Goal: Information Seeking & Learning: Learn about a topic

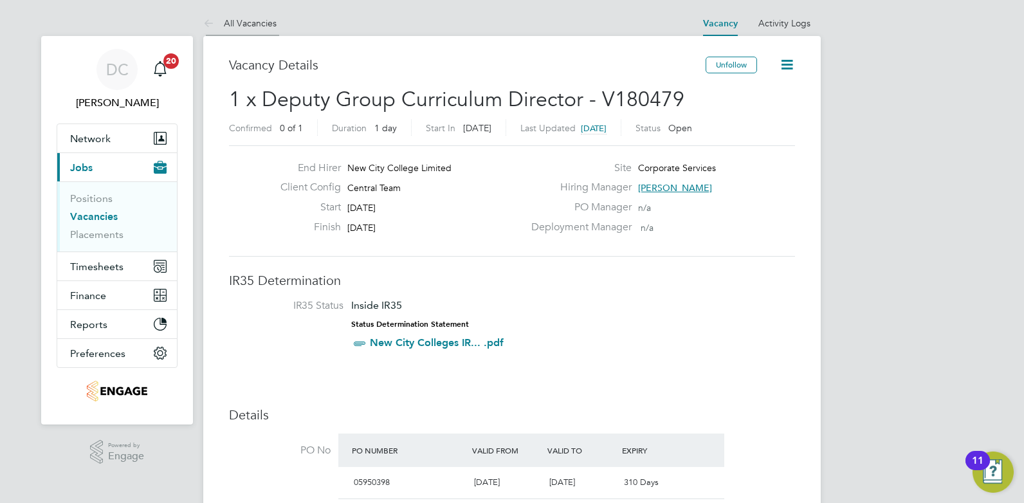
click at [250, 26] on link "All Vacancies" at bounding box center [239, 23] width 73 height 12
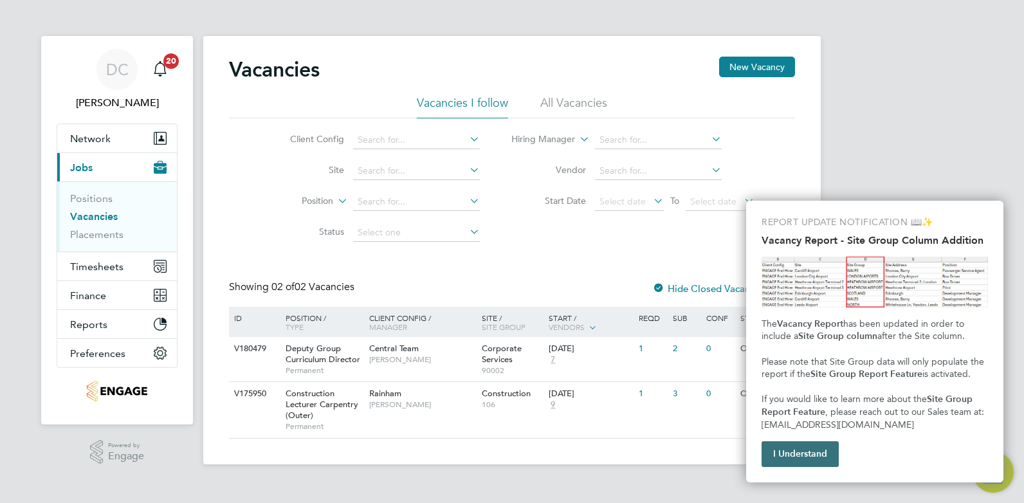
click at [818, 452] on button "I Understand" at bounding box center [799, 454] width 77 height 26
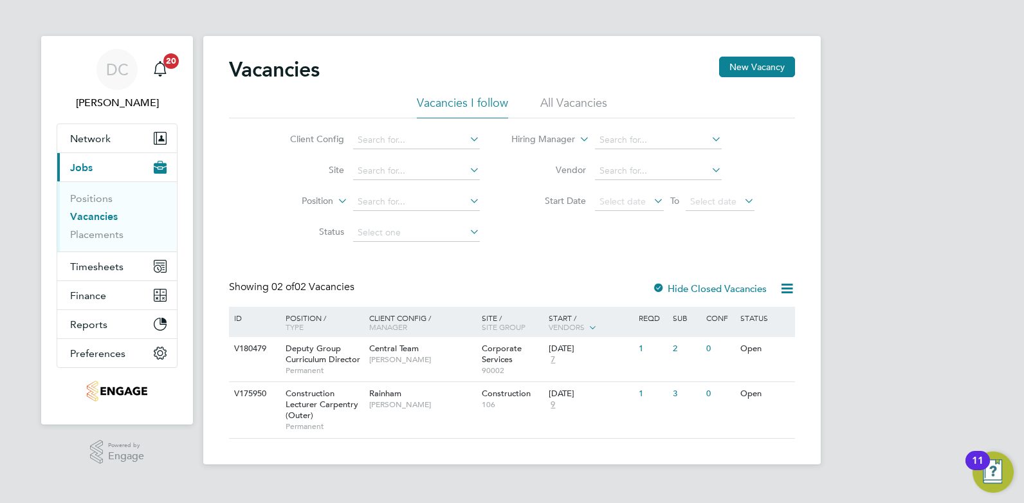
click at [573, 105] on li "All Vacancies" at bounding box center [573, 106] width 67 height 23
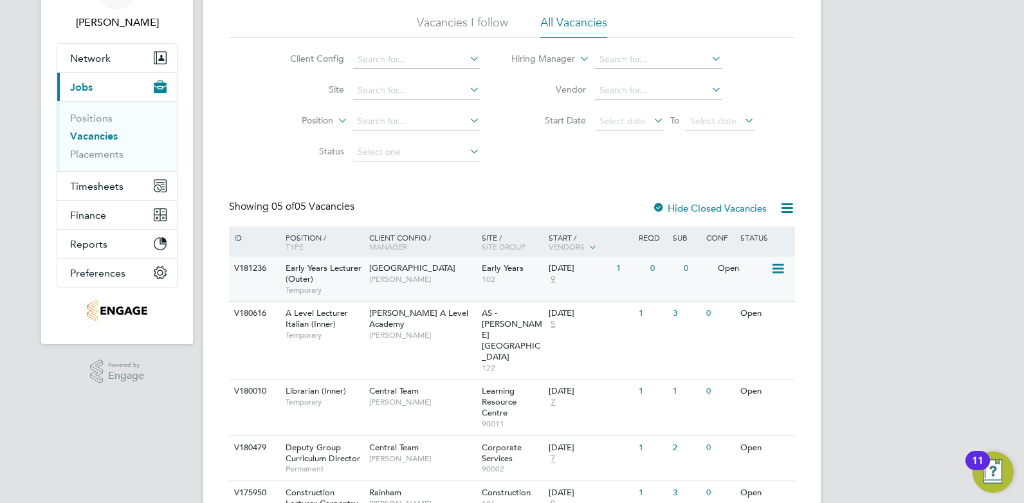
scroll to position [129, 0]
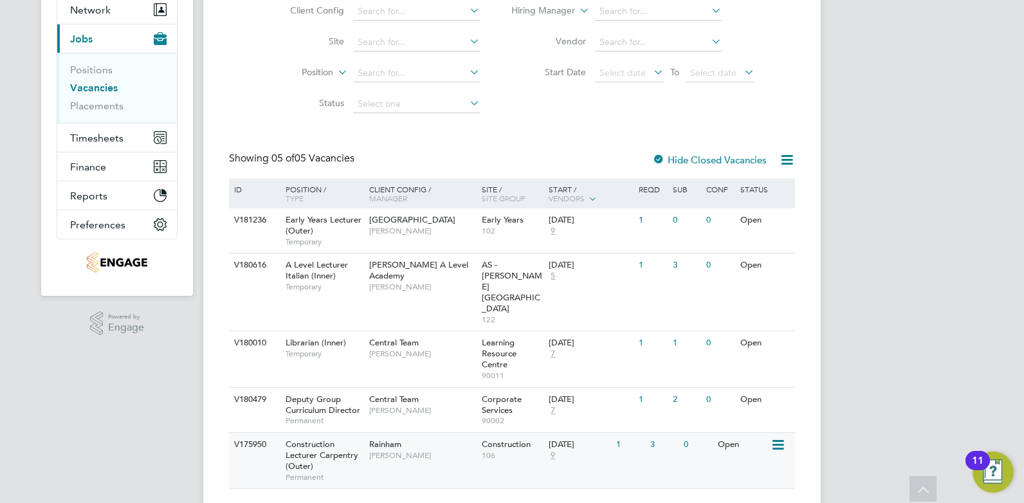
click at [429, 450] on span "[PERSON_NAME]" at bounding box center [422, 455] width 106 height 10
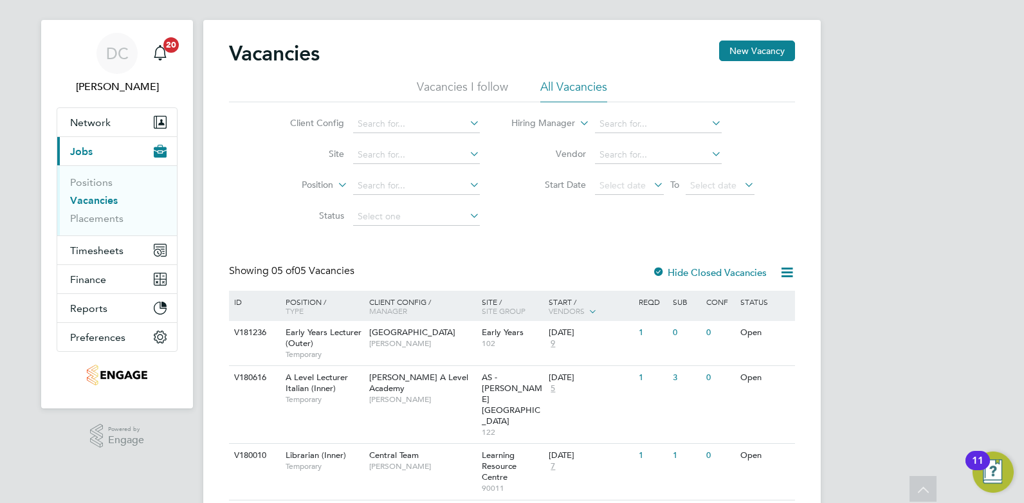
scroll to position [0, 0]
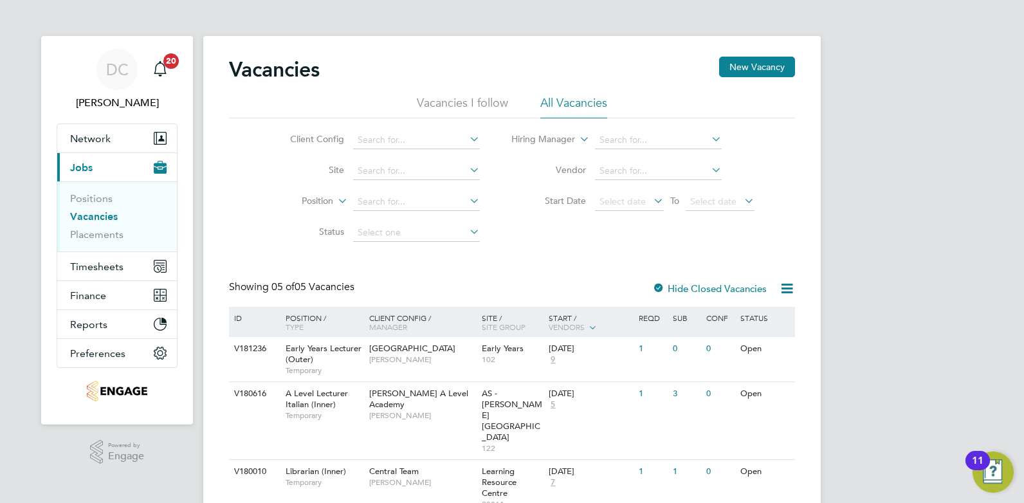
click at [455, 104] on li "Vacancies I follow" at bounding box center [462, 106] width 91 height 23
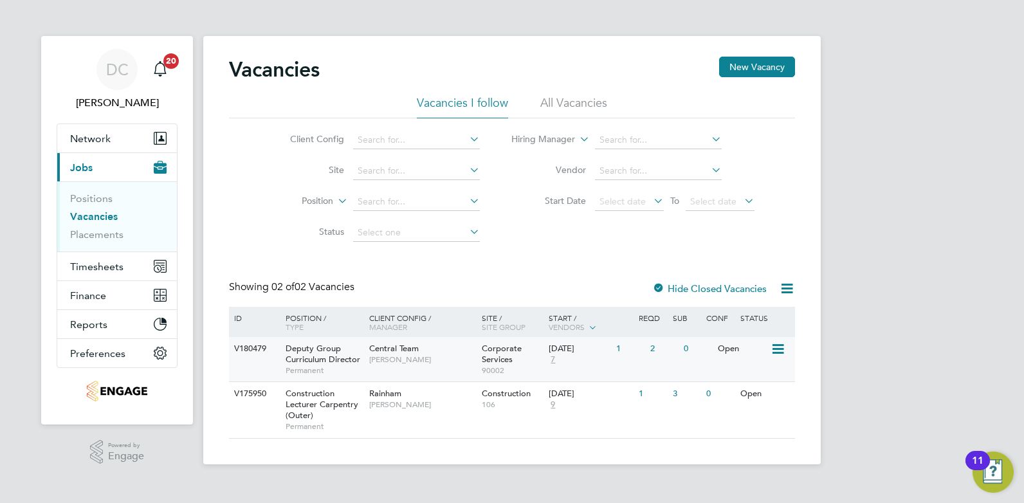
click at [428, 368] on div "Central Team [PERSON_NAME]" at bounding box center [422, 353] width 113 height 33
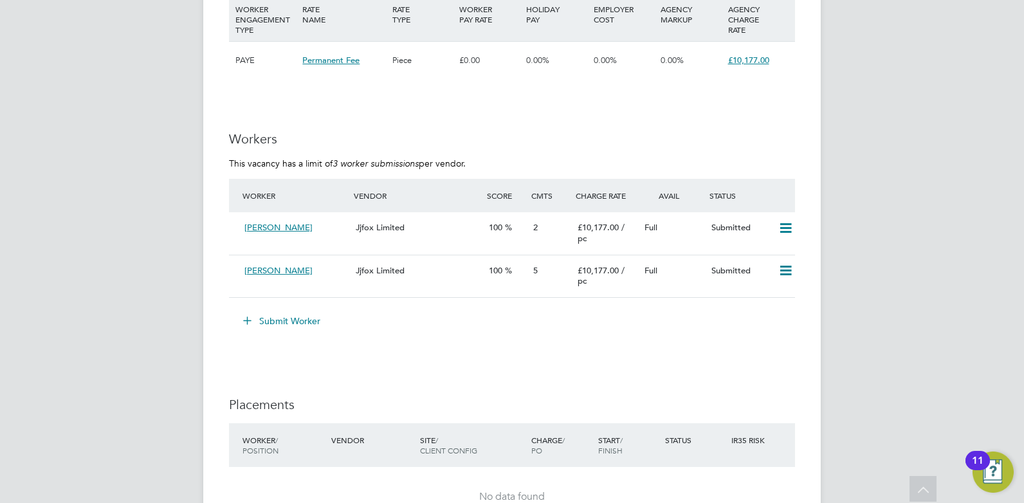
scroll to position [3183, 0]
